Goal: Task Accomplishment & Management: Manage account settings

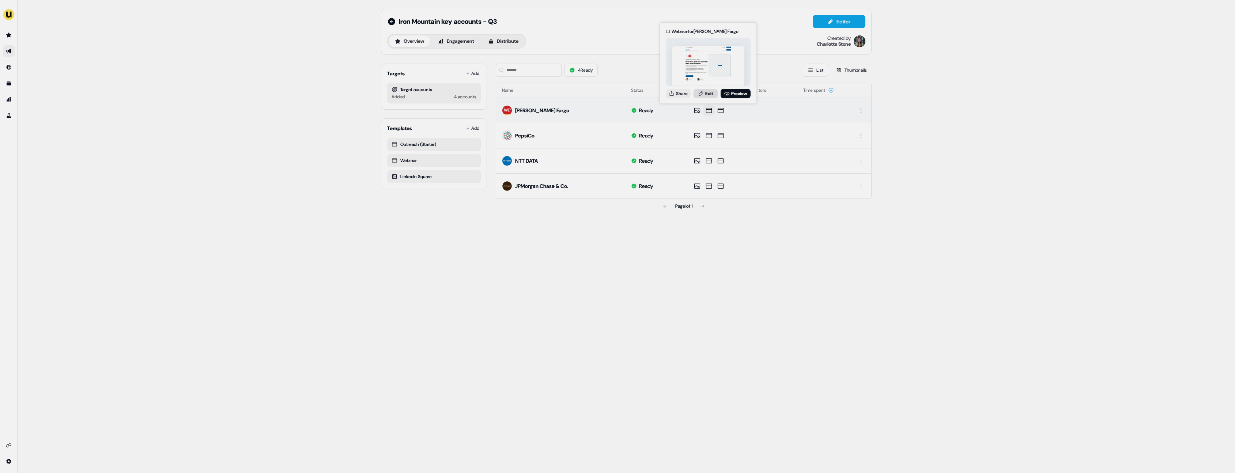
click at [704, 92] on link "Edit" at bounding box center [706, 94] width 24 height 10
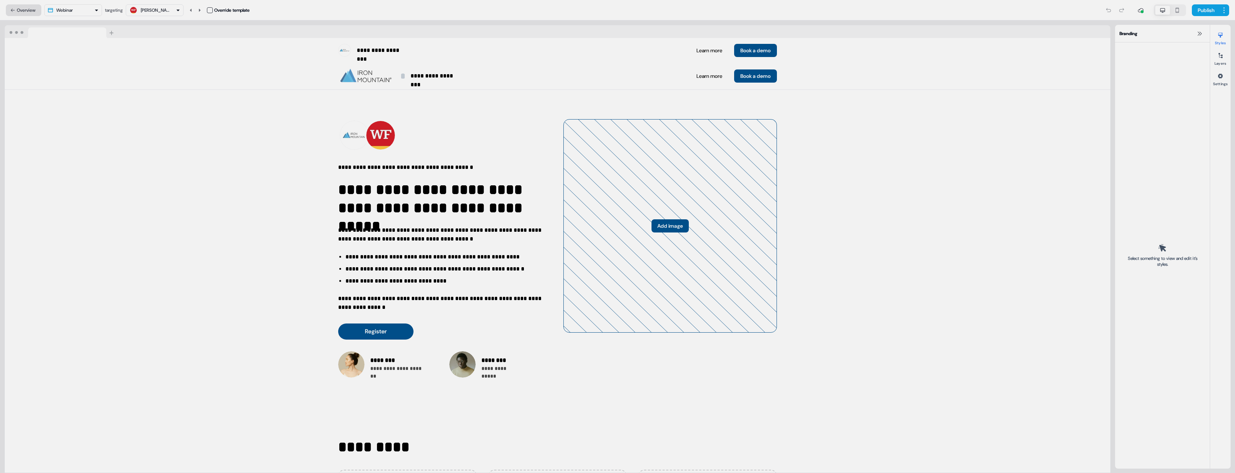
click at [38, 10] on button "Overview" at bounding box center [23, 10] width 35 height 12
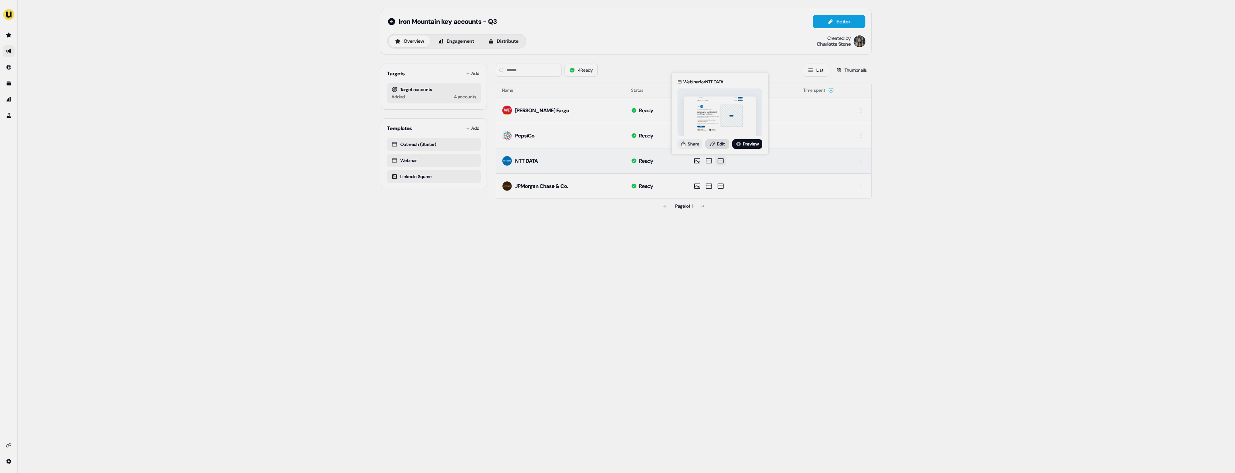
click at [720, 143] on link "Edit" at bounding box center [717, 144] width 24 height 10
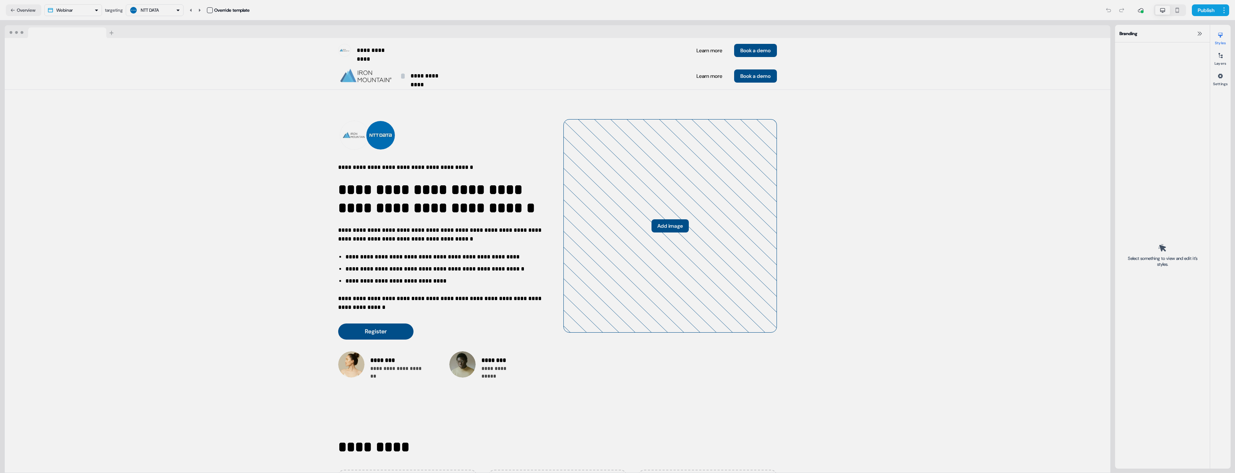
click at [1230, 10] on nav "Overview Webinar targeting NTT DATA Override template Publish" at bounding box center [617, 10] width 1235 height 20
click at [1229, 10] on html "**********" at bounding box center [617, 236] width 1235 height 473
click at [1211, 36] on span "View edit history" at bounding box center [1204, 37] width 34 height 6
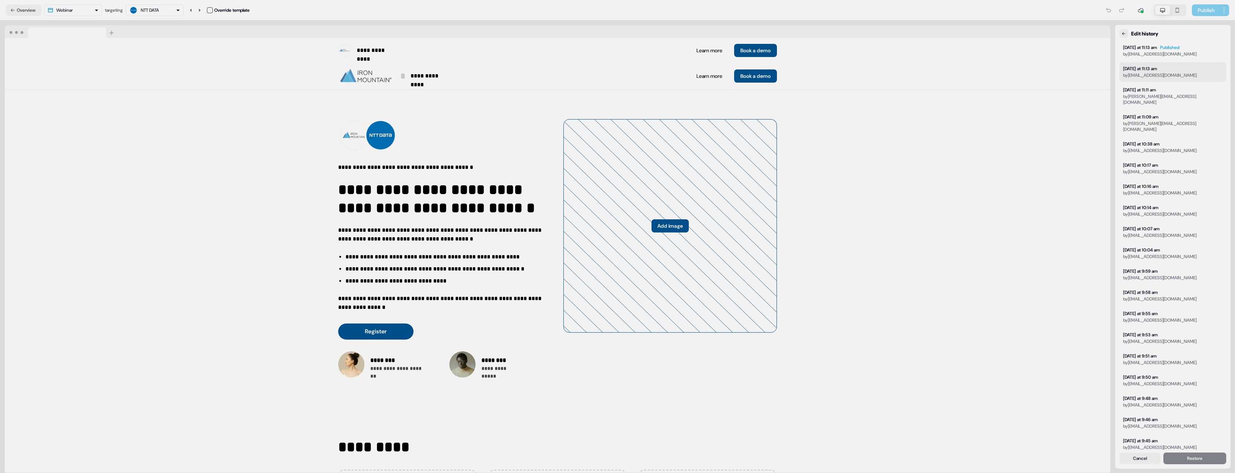
click at [1176, 67] on button "[DATE] at 11:13 am by [PERSON_NAME][EMAIL_ADDRESS][DOMAIN_NAME]" at bounding box center [1173, 72] width 107 height 20
click at [1178, 51] on div "by [PERSON_NAME][EMAIL_ADDRESS][DOMAIN_NAME]" at bounding box center [1161, 54] width 74 height 6
click at [1178, 70] on button "[DATE] at 11:13 am by [PERSON_NAME][EMAIL_ADDRESS][DOMAIN_NAME]" at bounding box center [1173, 72] width 107 height 20
click at [1181, 52] on div "by [PERSON_NAME][EMAIL_ADDRESS][DOMAIN_NAME]" at bounding box center [1161, 54] width 74 height 6
click at [1177, 76] on button "[DATE] at 11:13 am by [PERSON_NAME][EMAIL_ADDRESS][DOMAIN_NAME]" at bounding box center [1173, 72] width 107 height 20
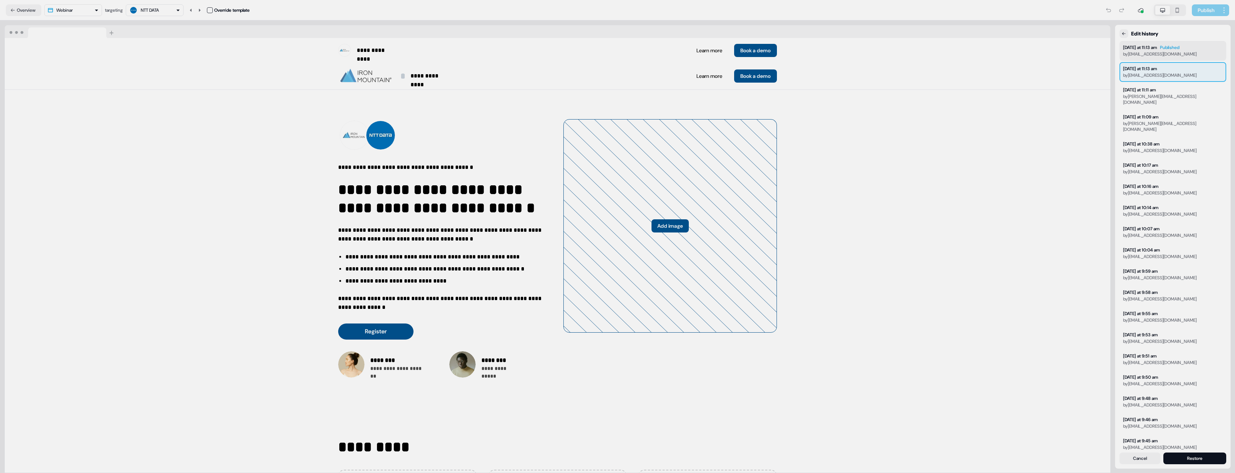
click at [1179, 51] on div "by [PERSON_NAME][EMAIL_ADDRESS][DOMAIN_NAME]" at bounding box center [1161, 54] width 74 height 6
click at [1180, 72] on button "[DATE] at 11:13 am by [PERSON_NAME][EMAIL_ADDRESS][DOMAIN_NAME]" at bounding box center [1173, 72] width 107 height 20
click at [1179, 54] on div "by [PERSON_NAME][EMAIL_ADDRESS][DOMAIN_NAME]" at bounding box center [1161, 54] width 74 height 6
click at [1169, 74] on div "by [PERSON_NAME][EMAIL_ADDRESS][DOMAIN_NAME]" at bounding box center [1161, 75] width 74 height 6
click at [1170, 55] on div "by [PERSON_NAME][EMAIL_ADDRESS][DOMAIN_NAME]" at bounding box center [1161, 54] width 74 height 6
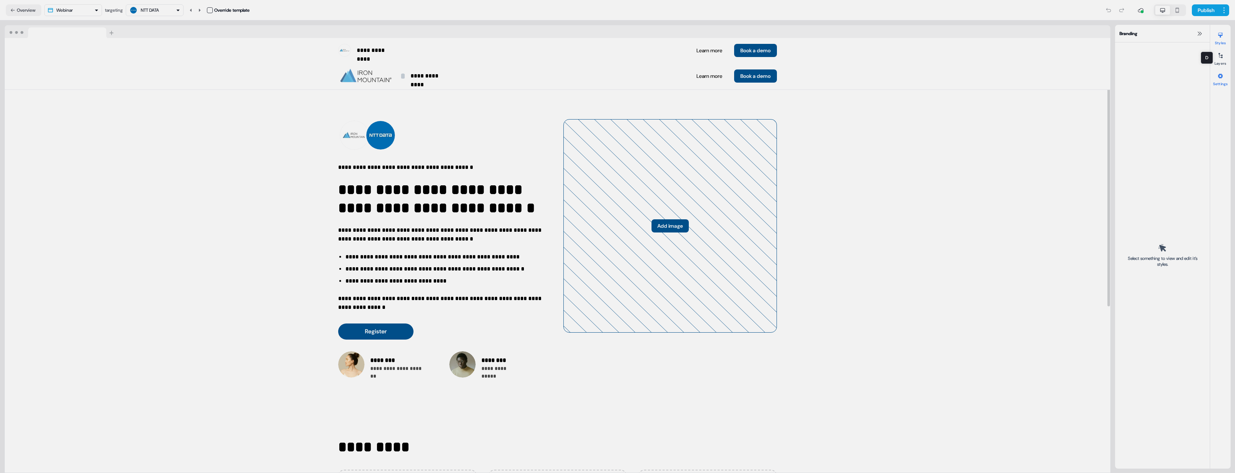
click at [1223, 78] on icon at bounding box center [1221, 76] width 6 height 6
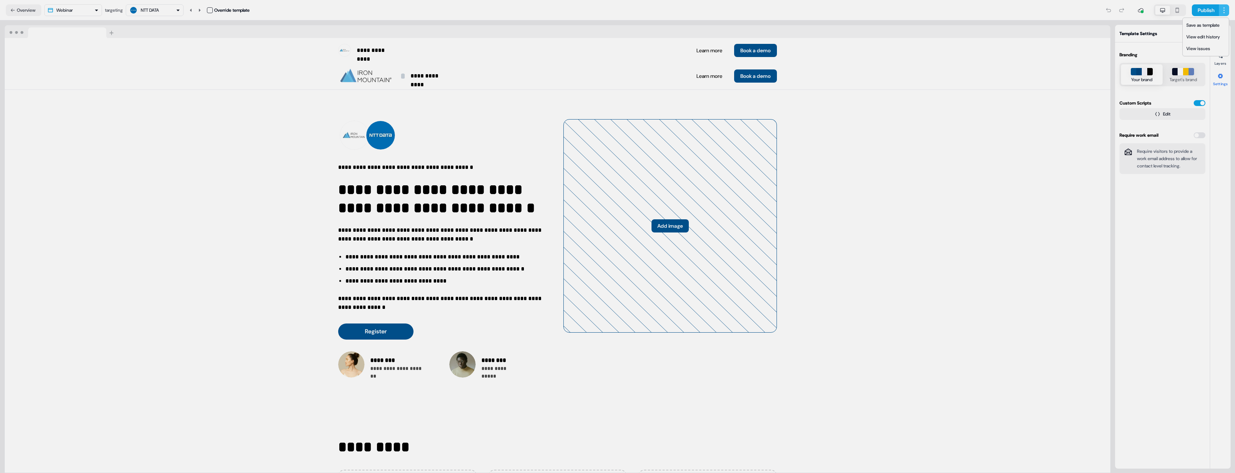
click at [1223, 14] on html "**********" at bounding box center [617, 236] width 1235 height 473
click at [1215, 36] on span "View edit history" at bounding box center [1204, 37] width 34 height 6
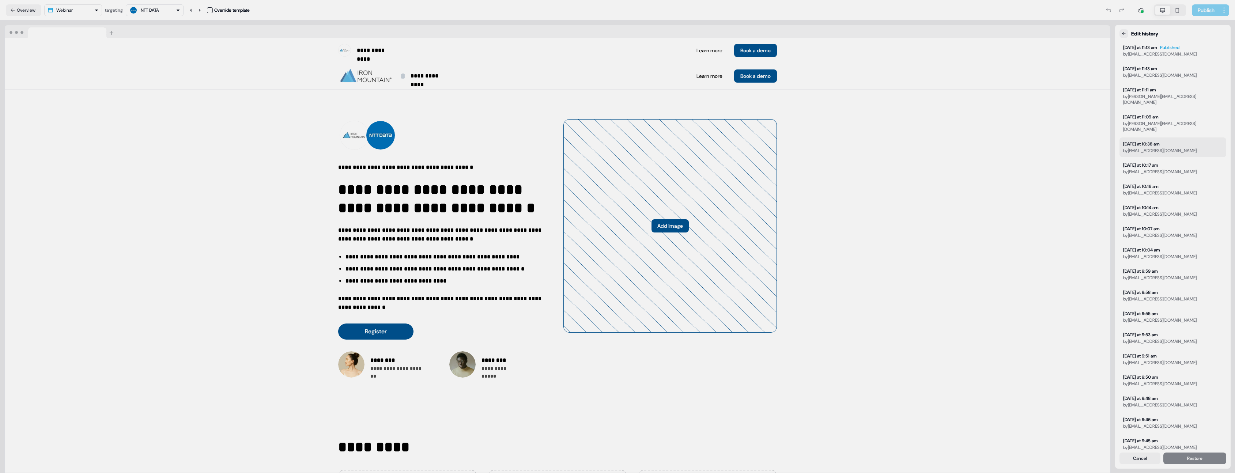
click at [1160, 141] on div "[DATE] at 10:38 am" at bounding box center [1142, 144] width 37 height 6
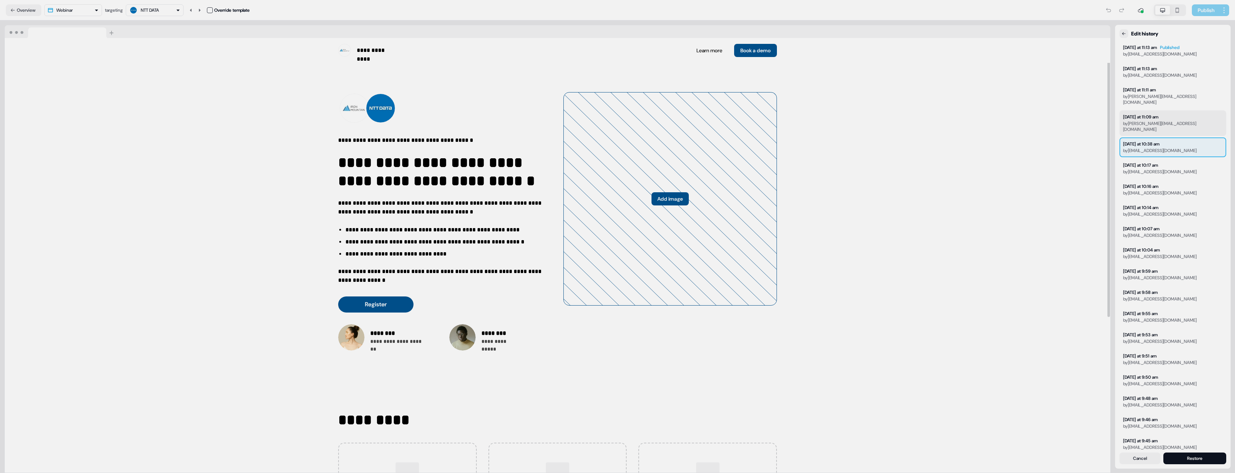
click at [1173, 115] on button "Today at 11:09 am by oliver@userled.io" at bounding box center [1173, 123] width 107 height 26
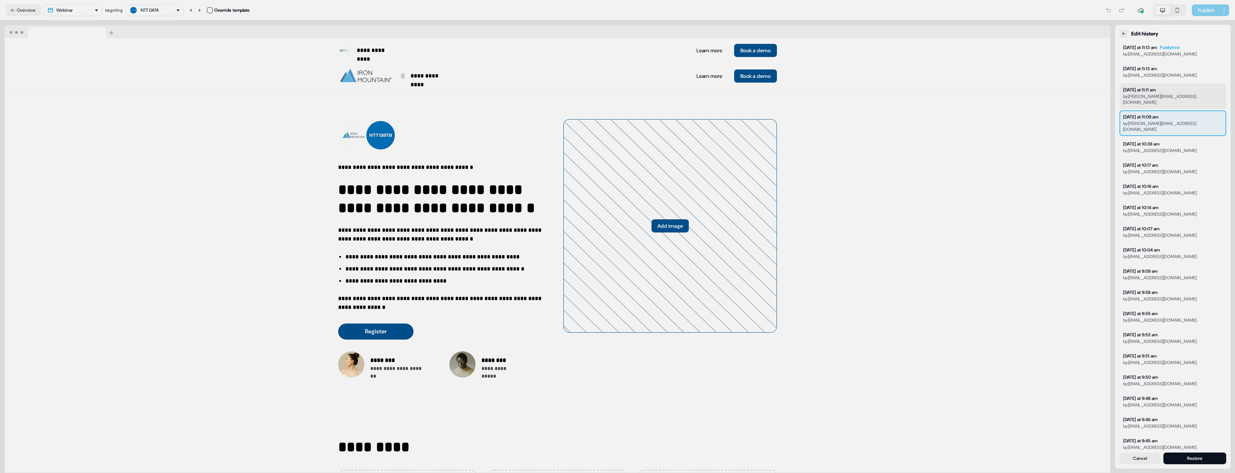
click at [1171, 93] on button "Today at 11:11 am by oliver@userled.io" at bounding box center [1173, 96] width 107 height 26
click at [1168, 71] on div "[DATE] at 11:13 am" at bounding box center [1161, 69] width 74 height 6
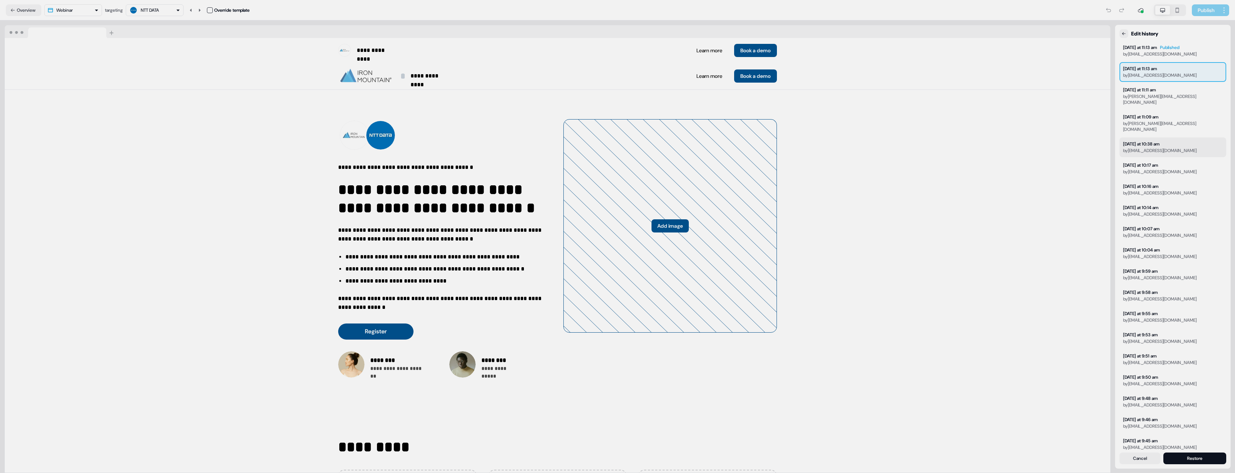
click at [1168, 141] on div "[DATE] at 10:38 am" at bounding box center [1161, 144] width 74 height 6
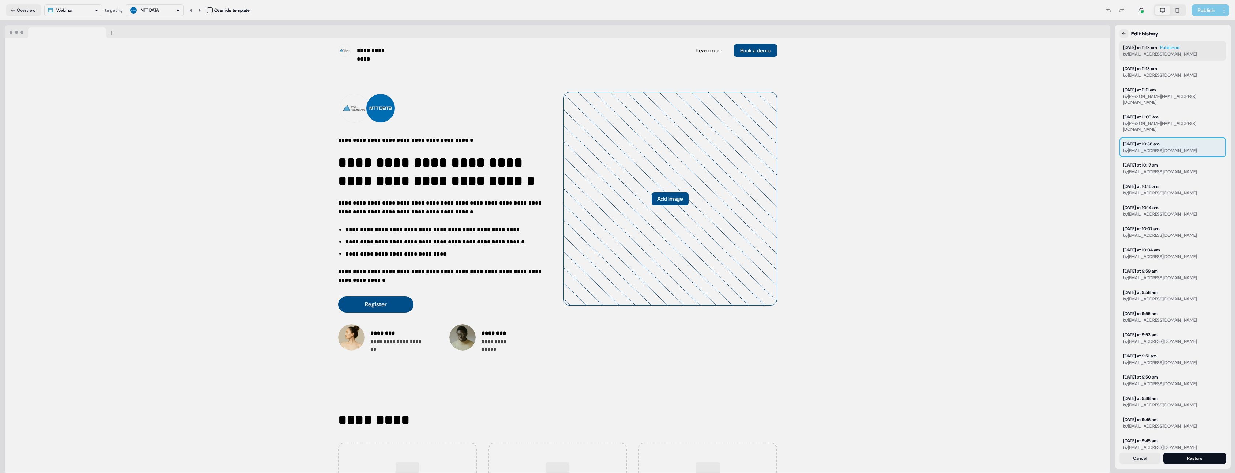
click at [1171, 52] on div "by [PERSON_NAME][EMAIL_ADDRESS][DOMAIN_NAME]" at bounding box center [1161, 54] width 74 height 6
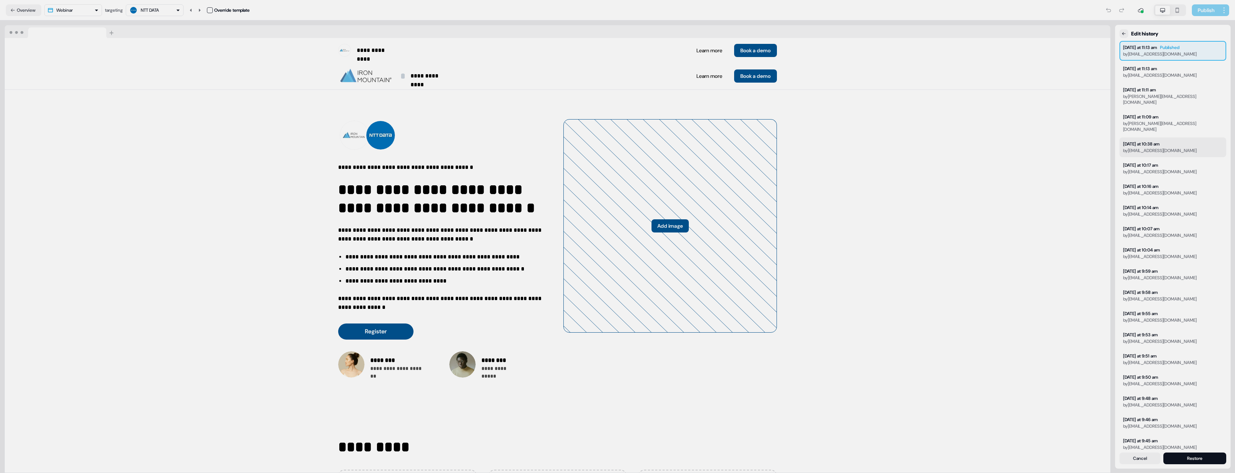
click at [1175, 139] on button "Today at 10:38 am by charlotte@userled.io" at bounding box center [1173, 148] width 107 height 20
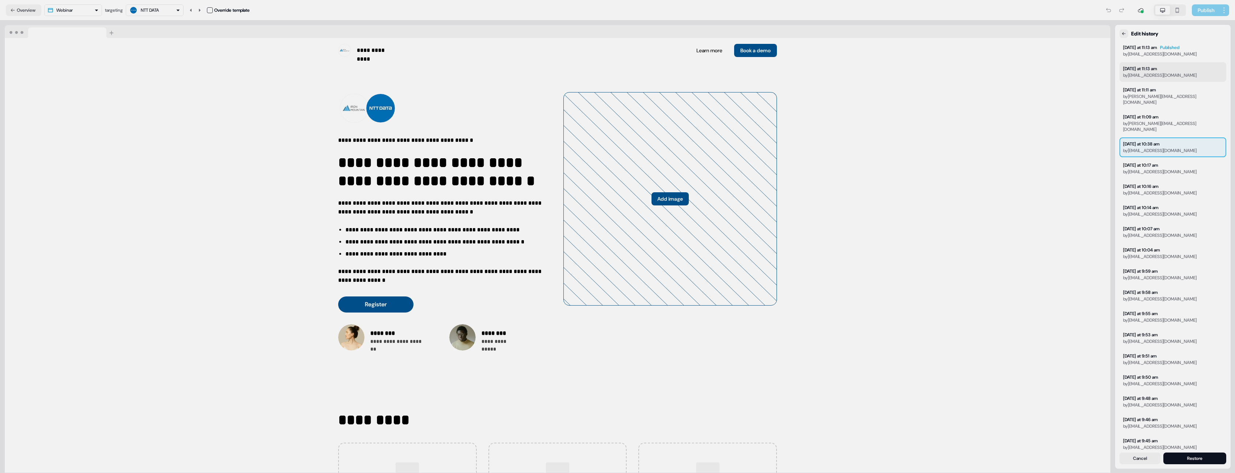
click at [1167, 69] on div "[DATE] at 11:13 am" at bounding box center [1161, 69] width 74 height 6
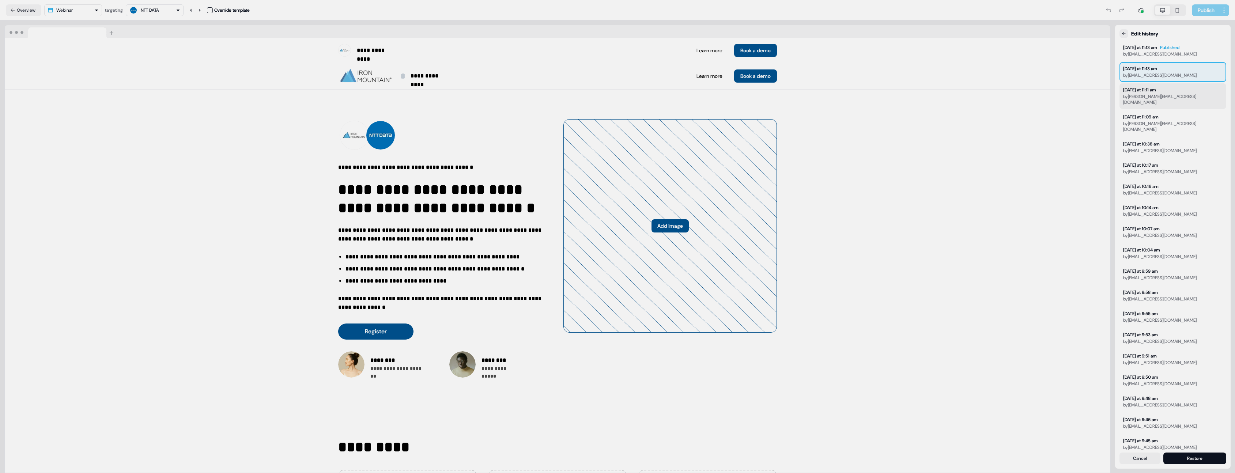
click at [1166, 100] on button "Today at 11:11 am by oliver@userled.io" at bounding box center [1173, 96] width 107 height 26
click at [1169, 121] on button "Today at 11:09 am by oliver@userled.io" at bounding box center [1173, 123] width 107 height 26
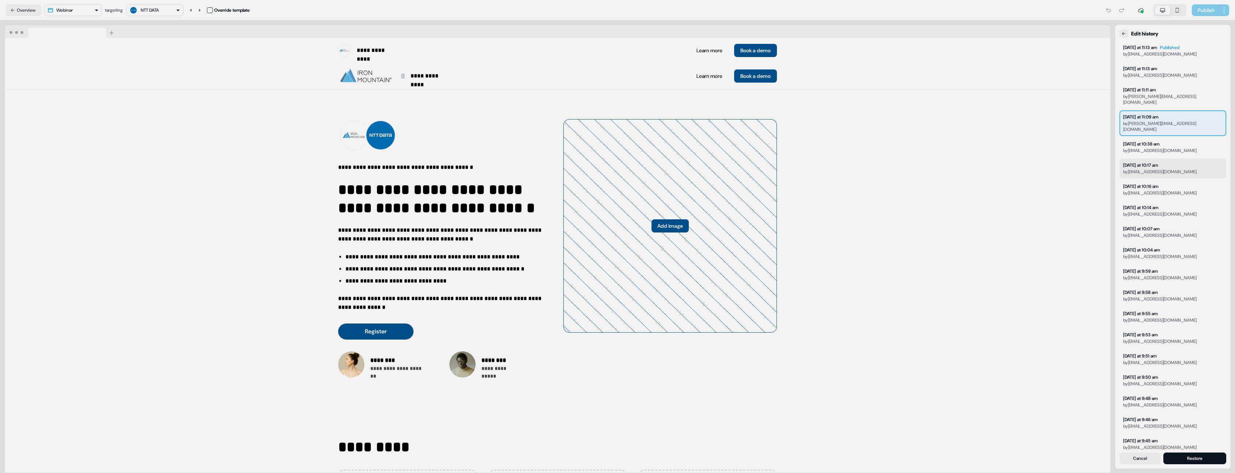
click at [1173, 162] on div "[DATE] at 10:17 am" at bounding box center [1161, 165] width 74 height 6
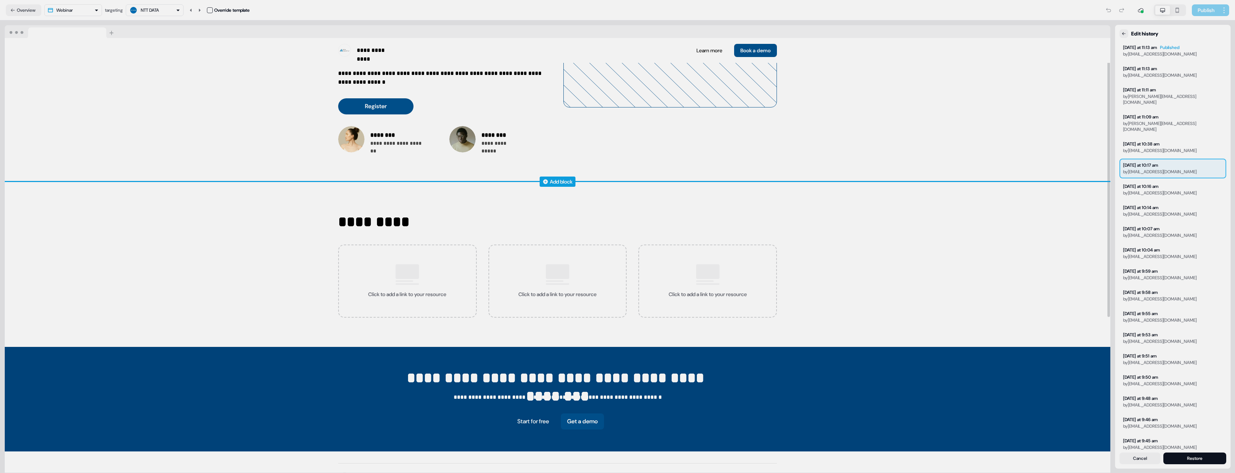
scroll to position [242, 0]
